Goal: Find specific page/section: Find specific page/section

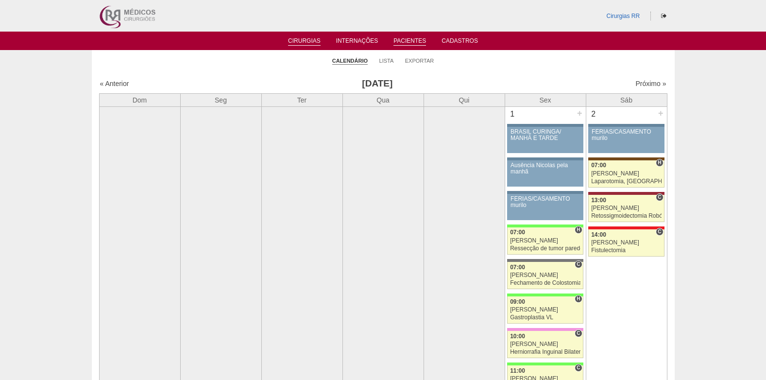
click at [413, 40] on link "Pacientes" at bounding box center [409, 41] width 33 height 8
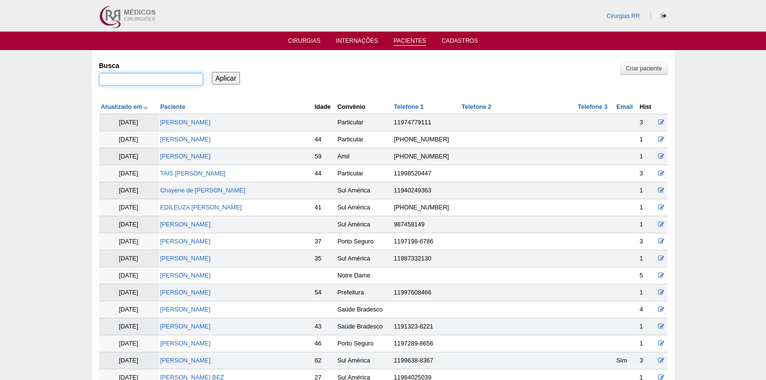
click at [180, 81] on input "Busca" at bounding box center [151, 79] width 104 height 13
paste input "[PERSON_NAME]"
type input "[PERSON_NAME]"
click at [229, 75] on input "Aplicar" at bounding box center [226, 78] width 29 height 13
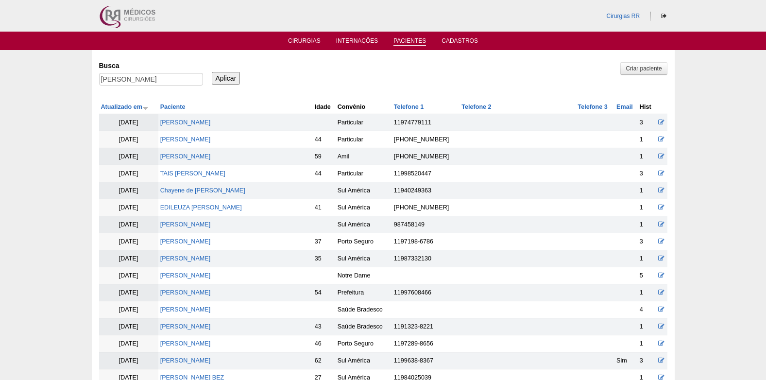
scroll to position [0, 0]
